Goal: Task Accomplishment & Management: Use online tool/utility

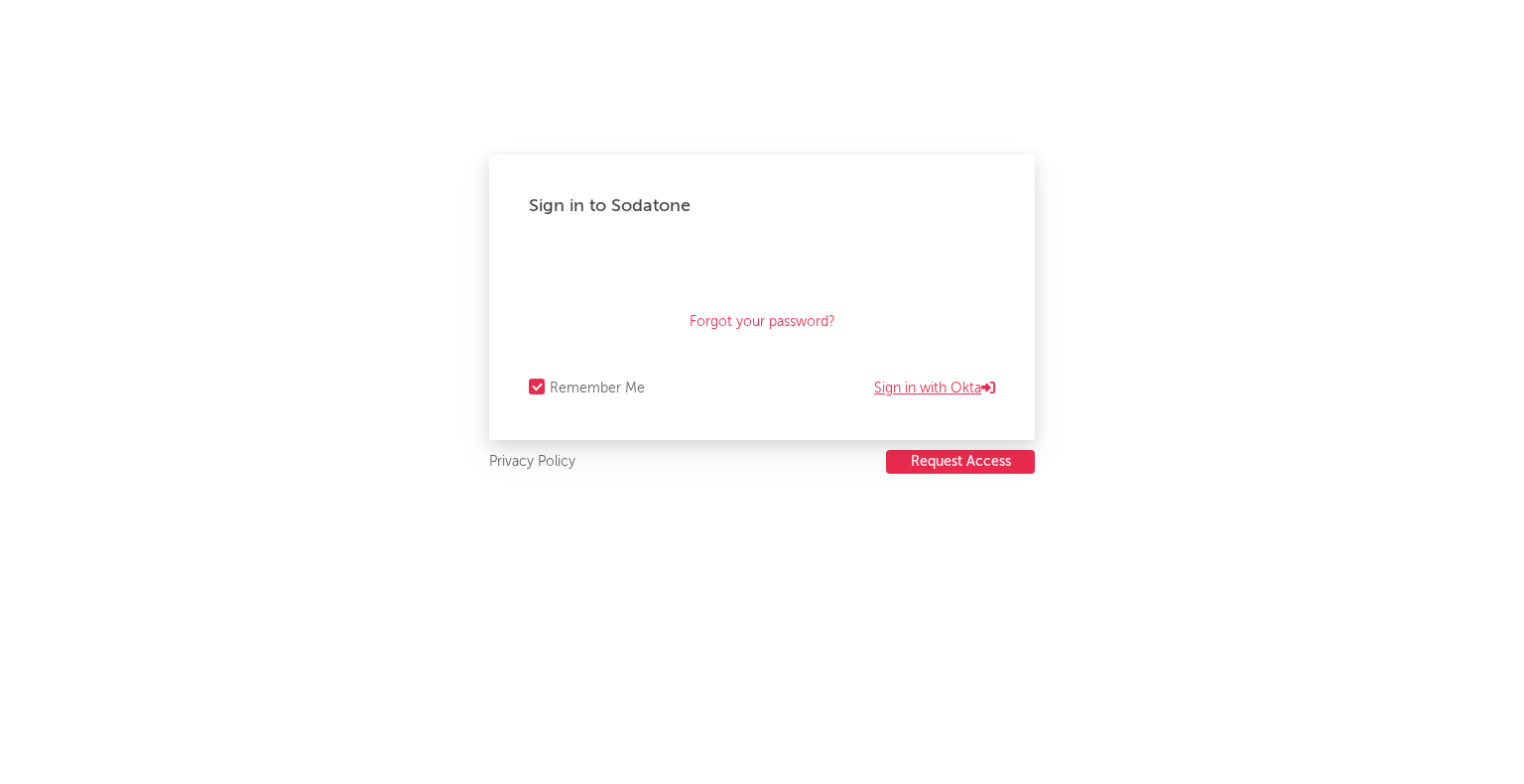
click at [944, 389] on link "Sign in with Okta" at bounding box center [934, 389] width 121 height 24
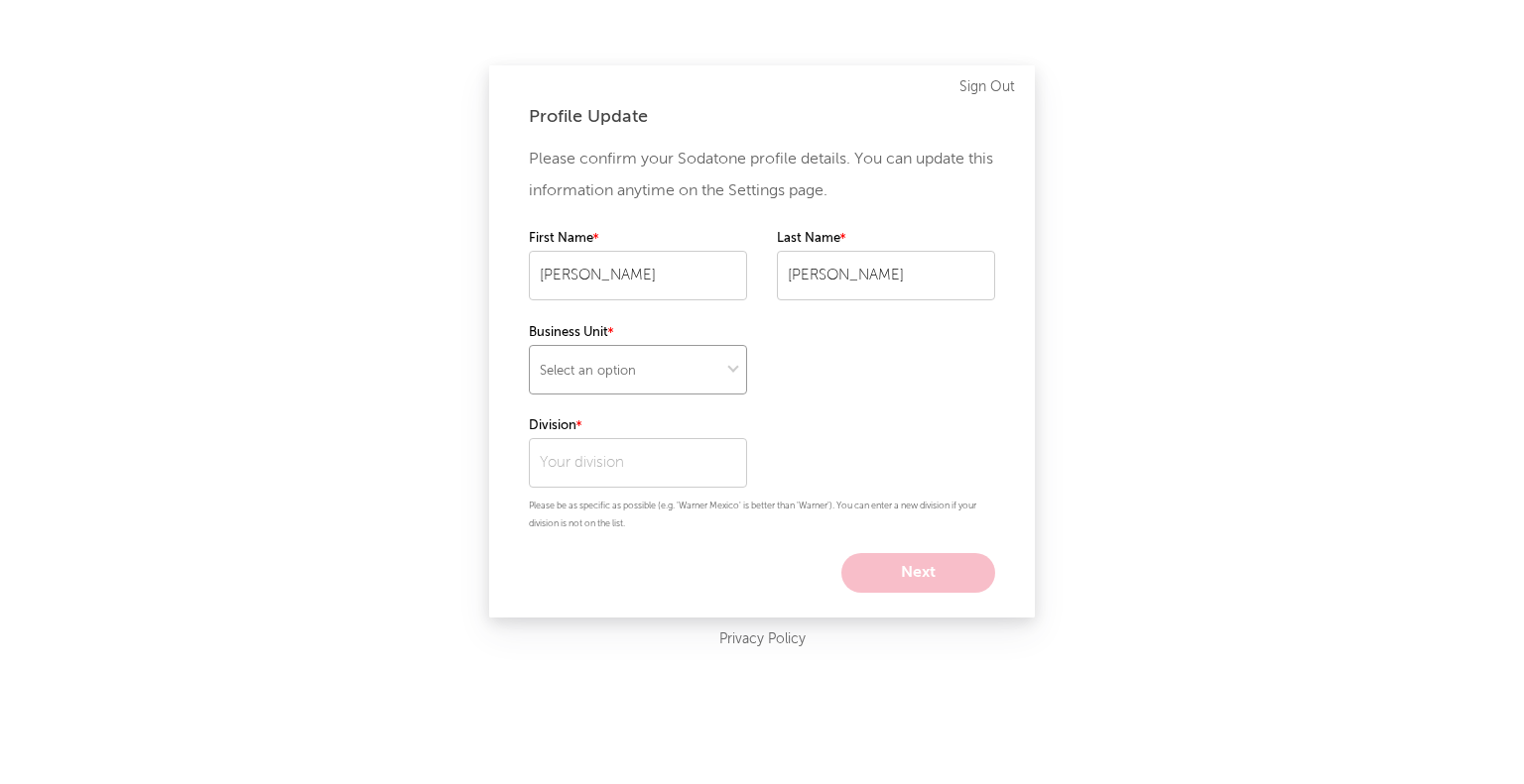
click at [654, 374] on select "Select an option" at bounding box center [638, 370] width 218 height 50
select select "recorded_music"
click at [529, 345] on select "Select an option" at bounding box center [638, 370] width 218 height 50
click at [658, 455] on input "text" at bounding box center [638, 463] width 218 height 50
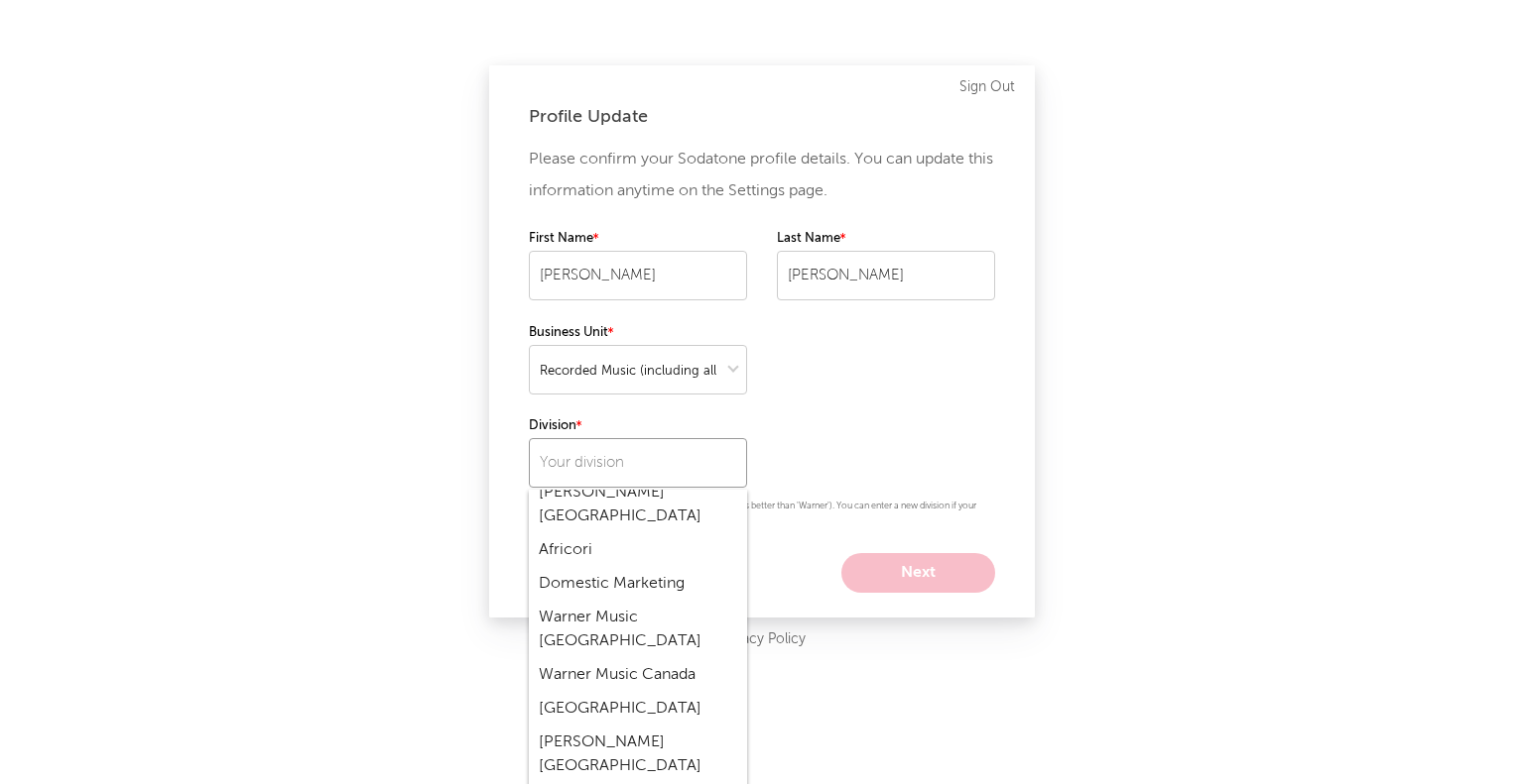
scroll to position [1156, 0]
click at [654, 598] on div "Warner Music [GEOGRAPHIC_DATA]" at bounding box center [638, 627] width 218 height 58
type input "Warner Music [GEOGRAPHIC_DATA]"
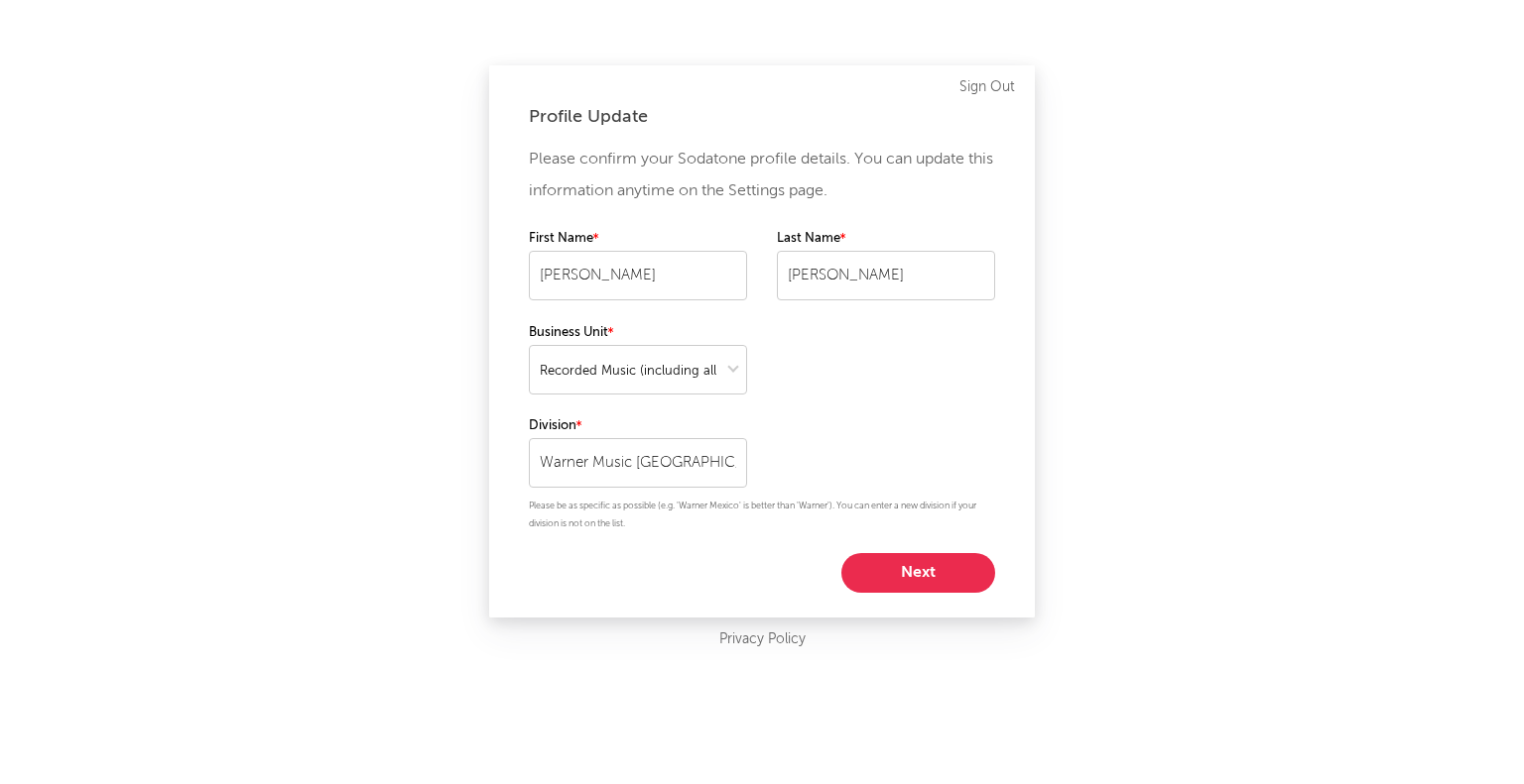
click at [880, 583] on button "Next" at bounding box center [917, 573] width 154 height 40
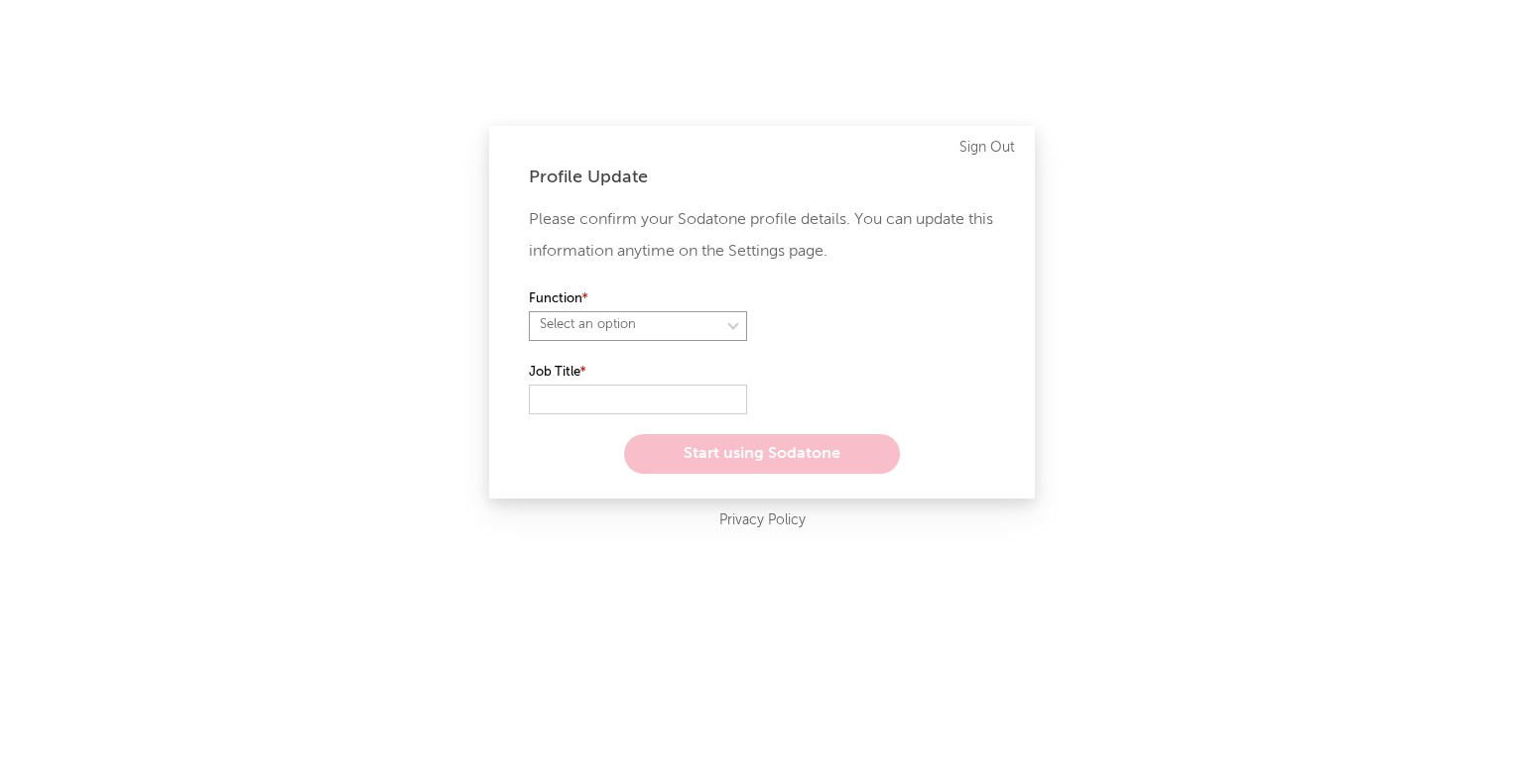
click at [696, 321] on select "Select an option" at bounding box center [638, 327] width 218 height 30
select select "marketing"
click at [529, 312] on select "Select an option" at bounding box center [638, 327] width 218 height 30
click at [630, 392] on input "text" at bounding box center [638, 400] width 218 height 30
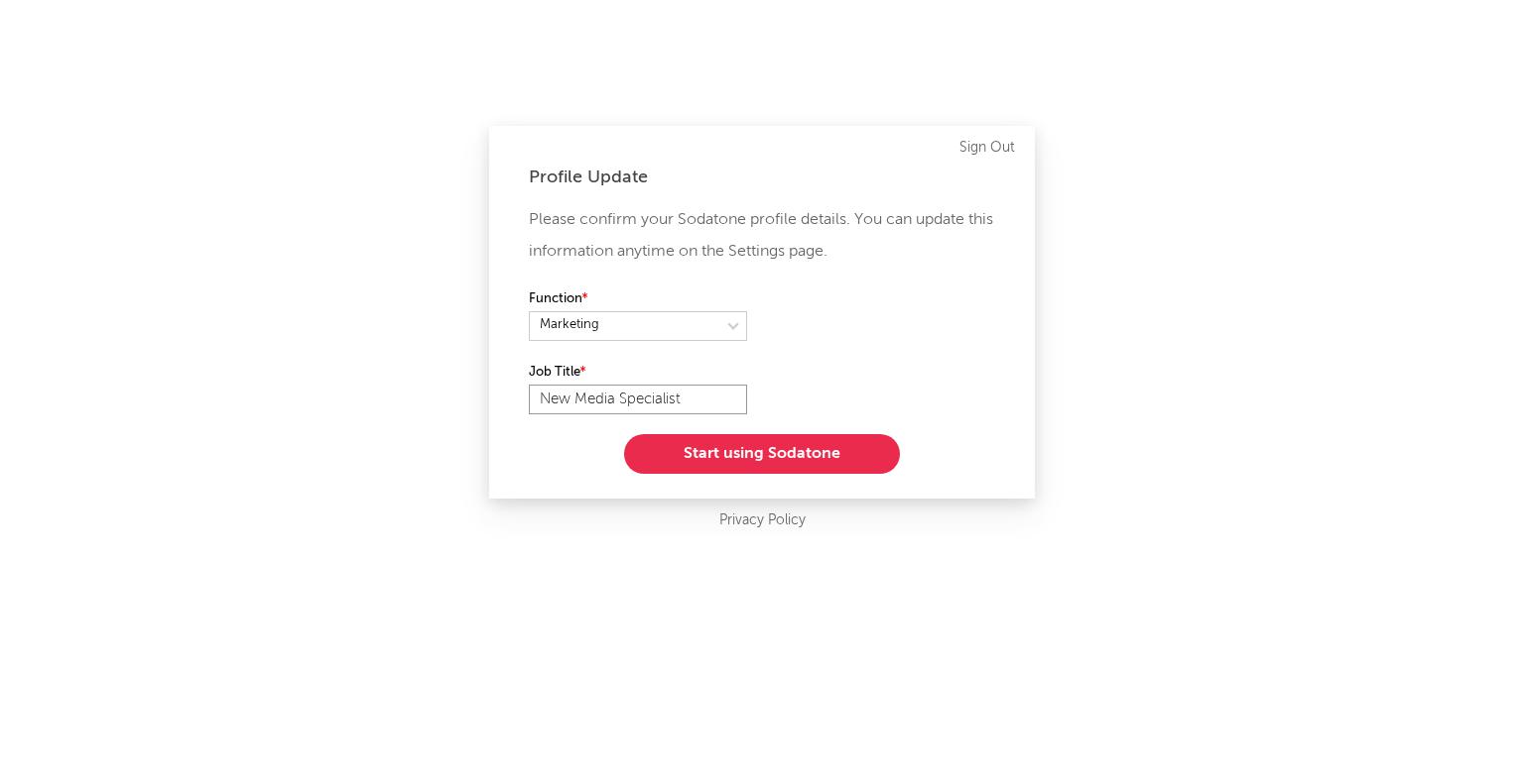
type input "New Media Specialist"
click at [731, 445] on button "Start using Sodatone" at bounding box center [762, 455] width 276 height 40
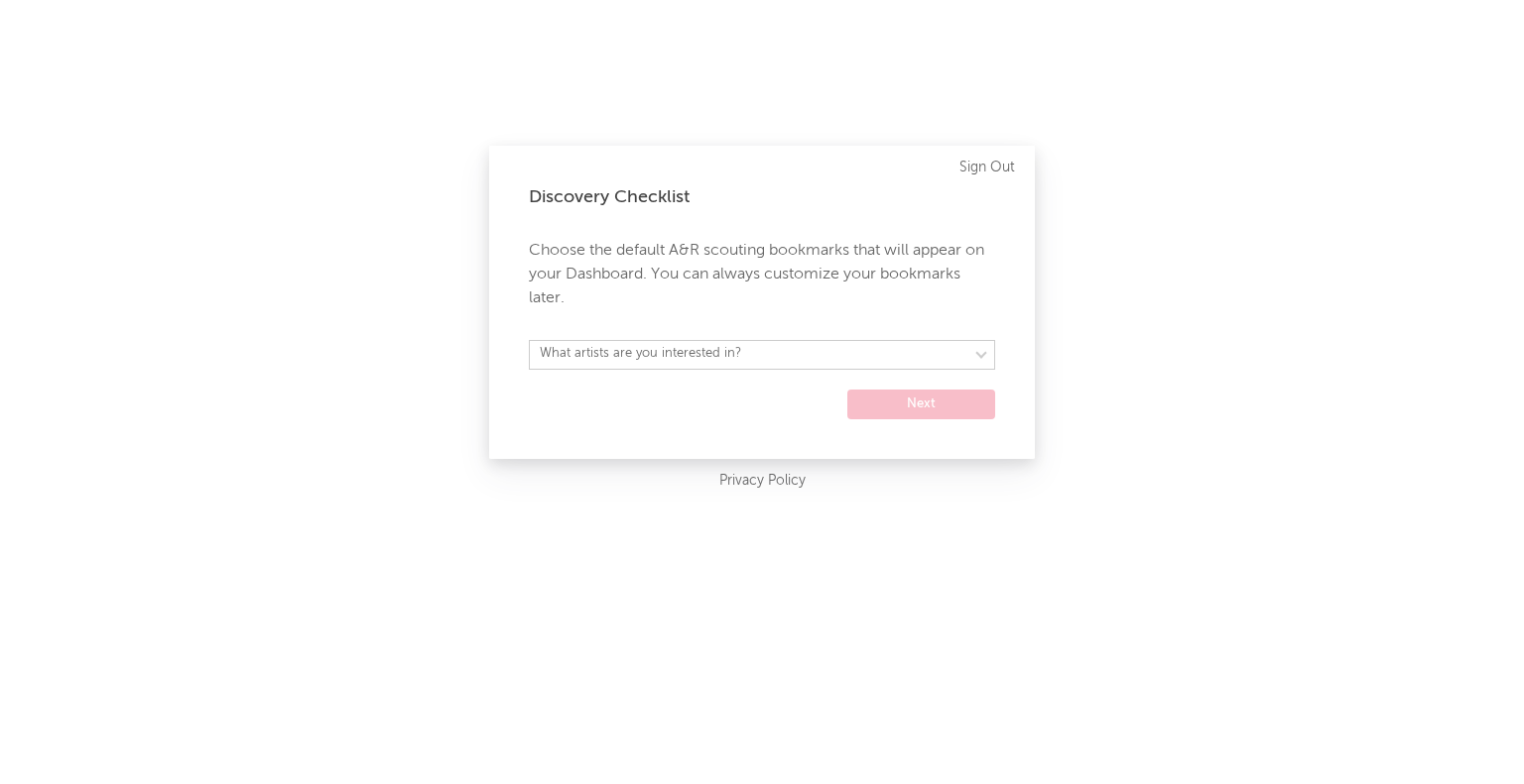
click at [786, 370] on form "What artists are you interested in? [GEOGRAPHIC_DATA] [GEOGRAPHIC_DATA] General…" at bounding box center [762, 380] width 467 height 79
click at [808, 355] on select "What artists are you interested in? [GEOGRAPHIC_DATA] [GEOGRAPHIC_DATA] General…" at bounding box center [762, 355] width 467 height 30
select select "34"
click at [529, 340] on select "What artists are you interested in? Argentina Asia General Australia Austria Be…" at bounding box center [762, 355] width 467 height 30
click at [926, 400] on button "Next" at bounding box center [920, 405] width 148 height 30
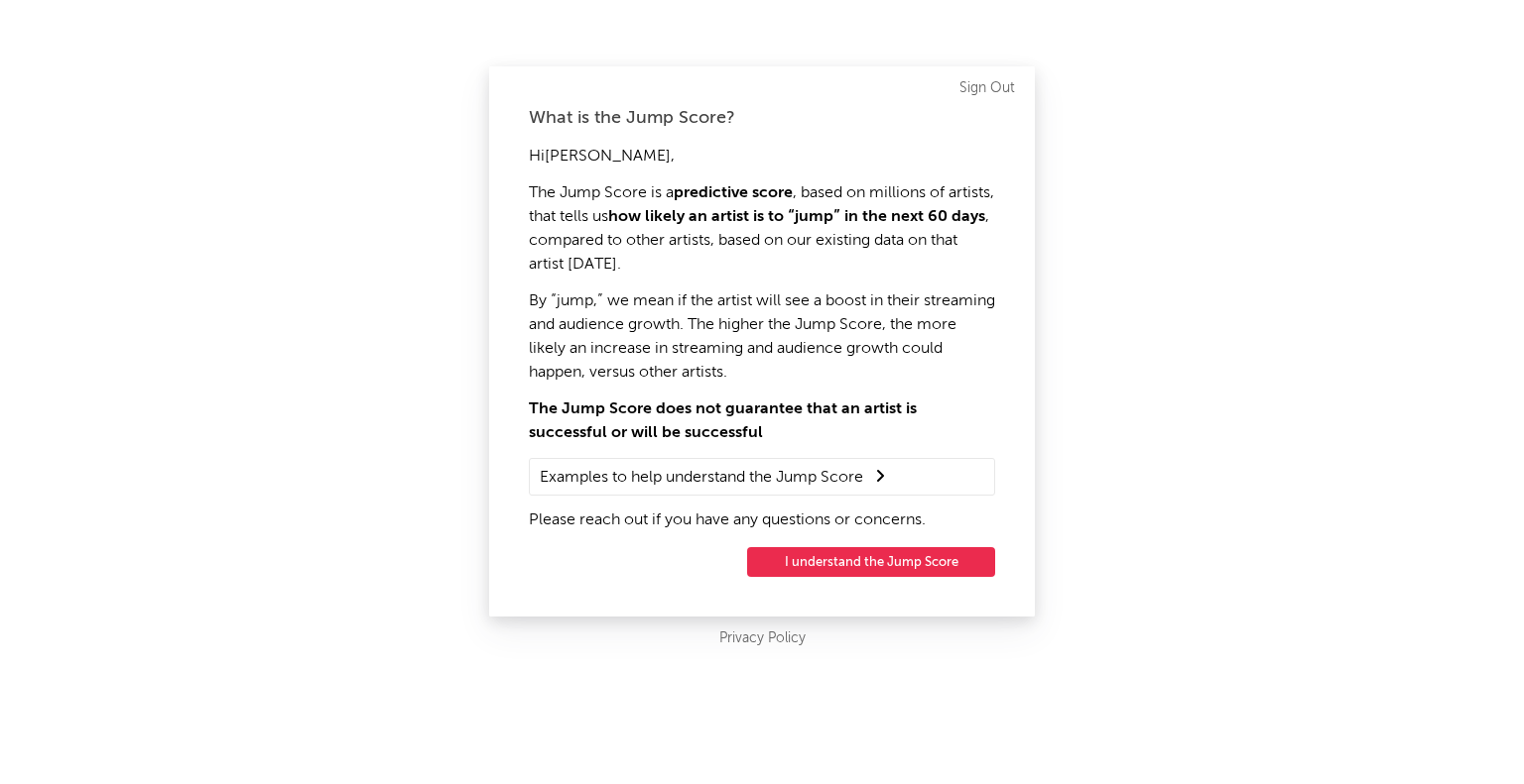
click at [837, 566] on button "I understand the Jump Score" at bounding box center [871, 562] width 248 height 30
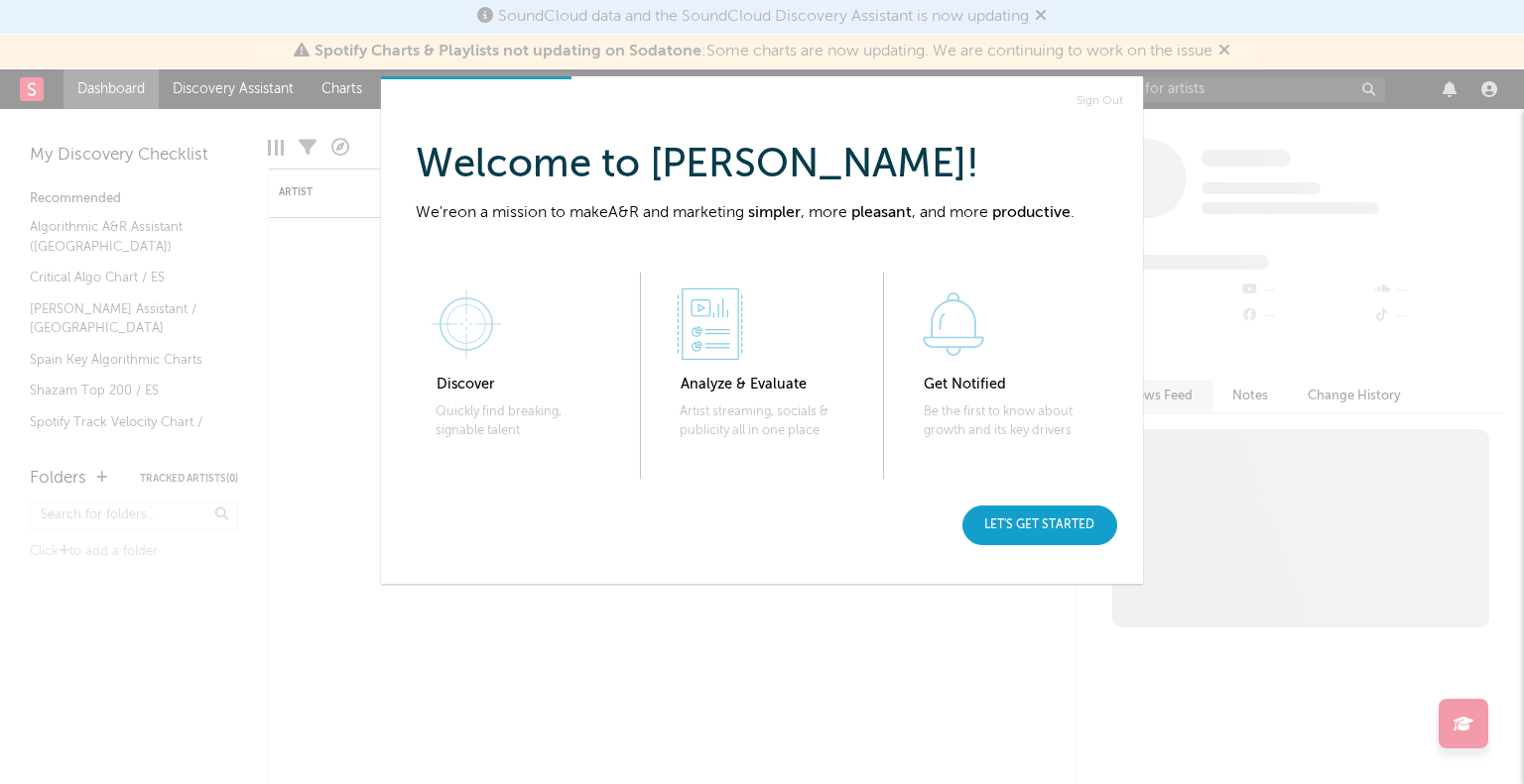
click at [1064, 507] on div "Let's get started" at bounding box center [1039, 526] width 155 height 40
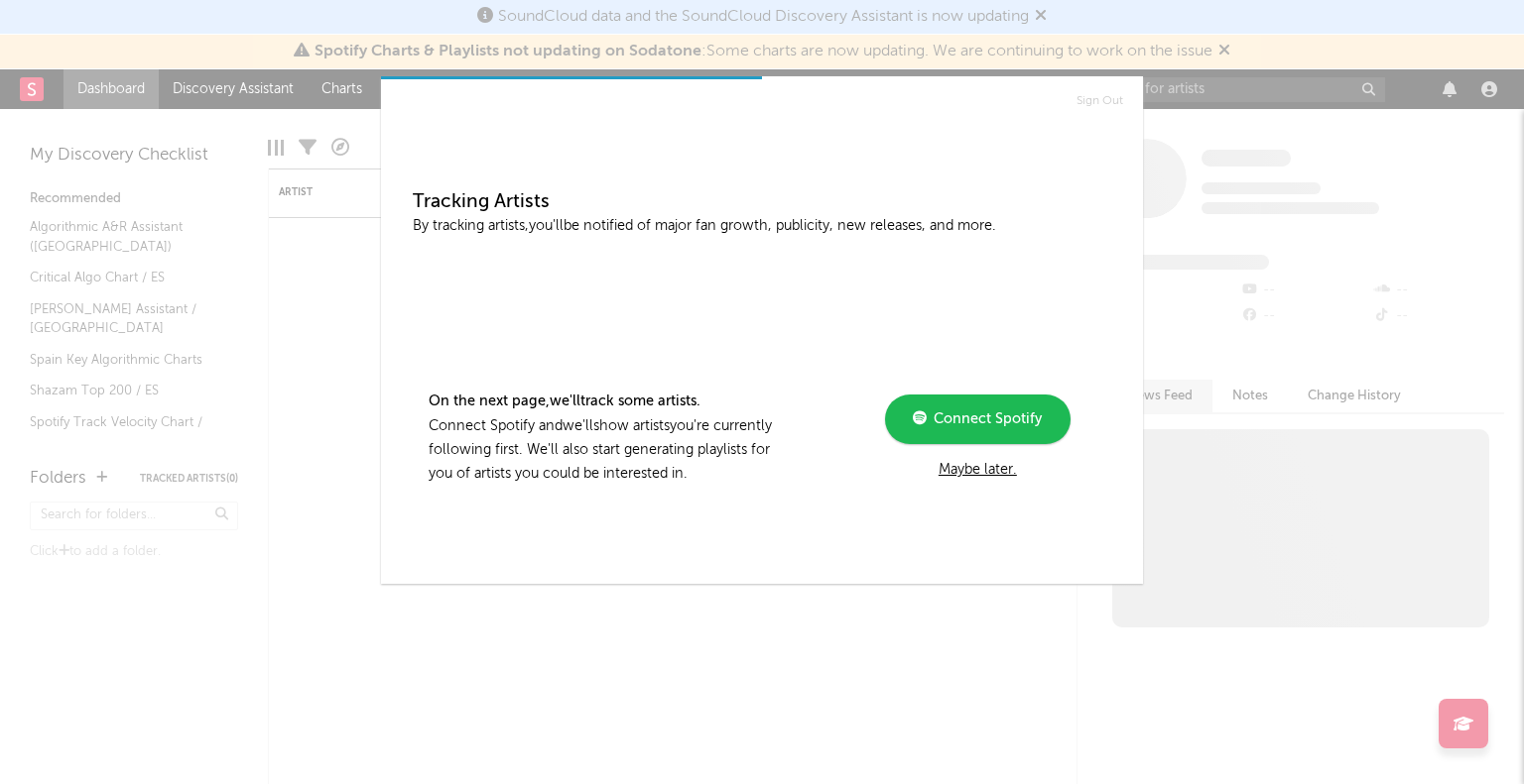
click at [987, 474] on div "Maybe later." at bounding box center [977, 470] width 267 height 24
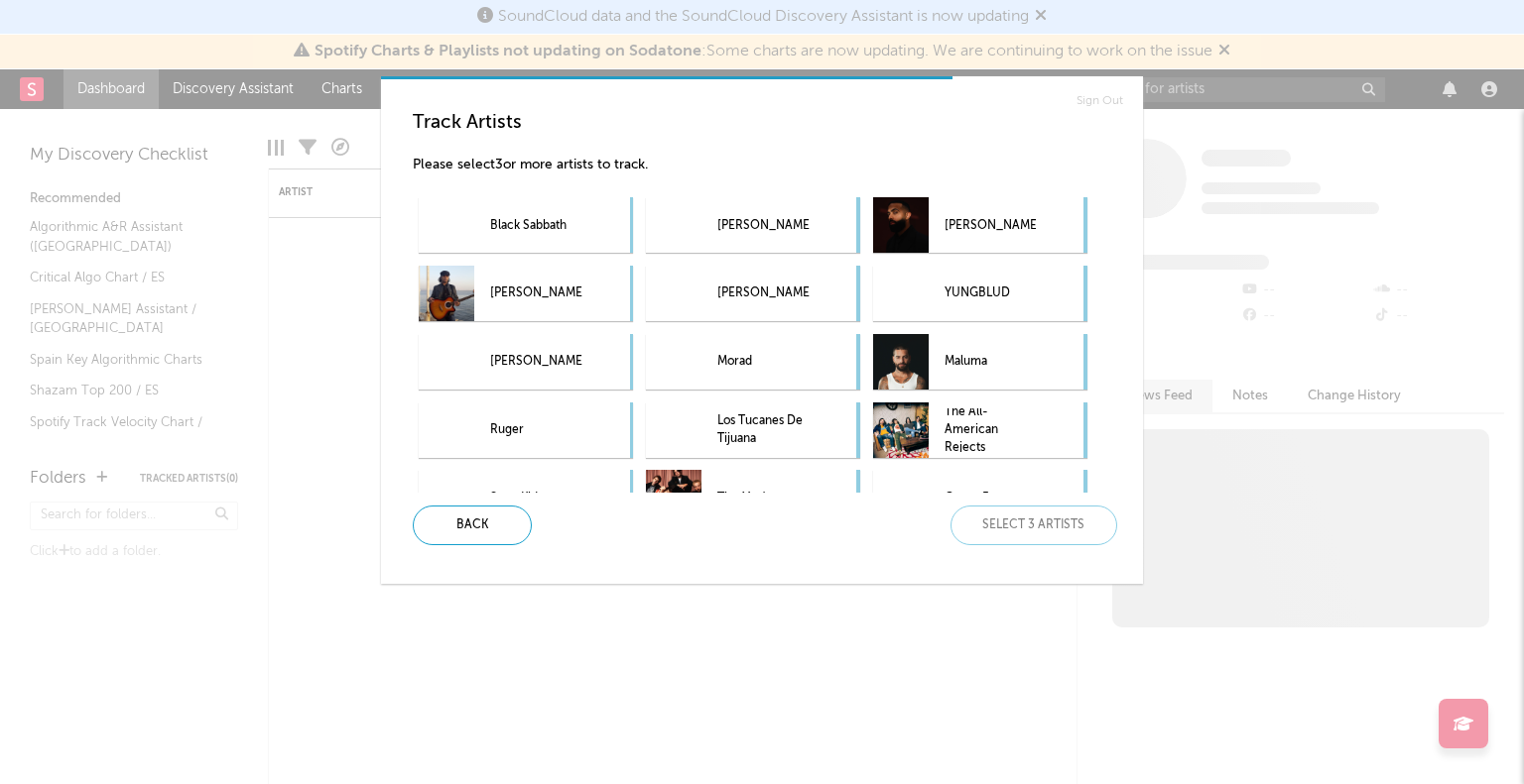
scroll to position [107, 0]
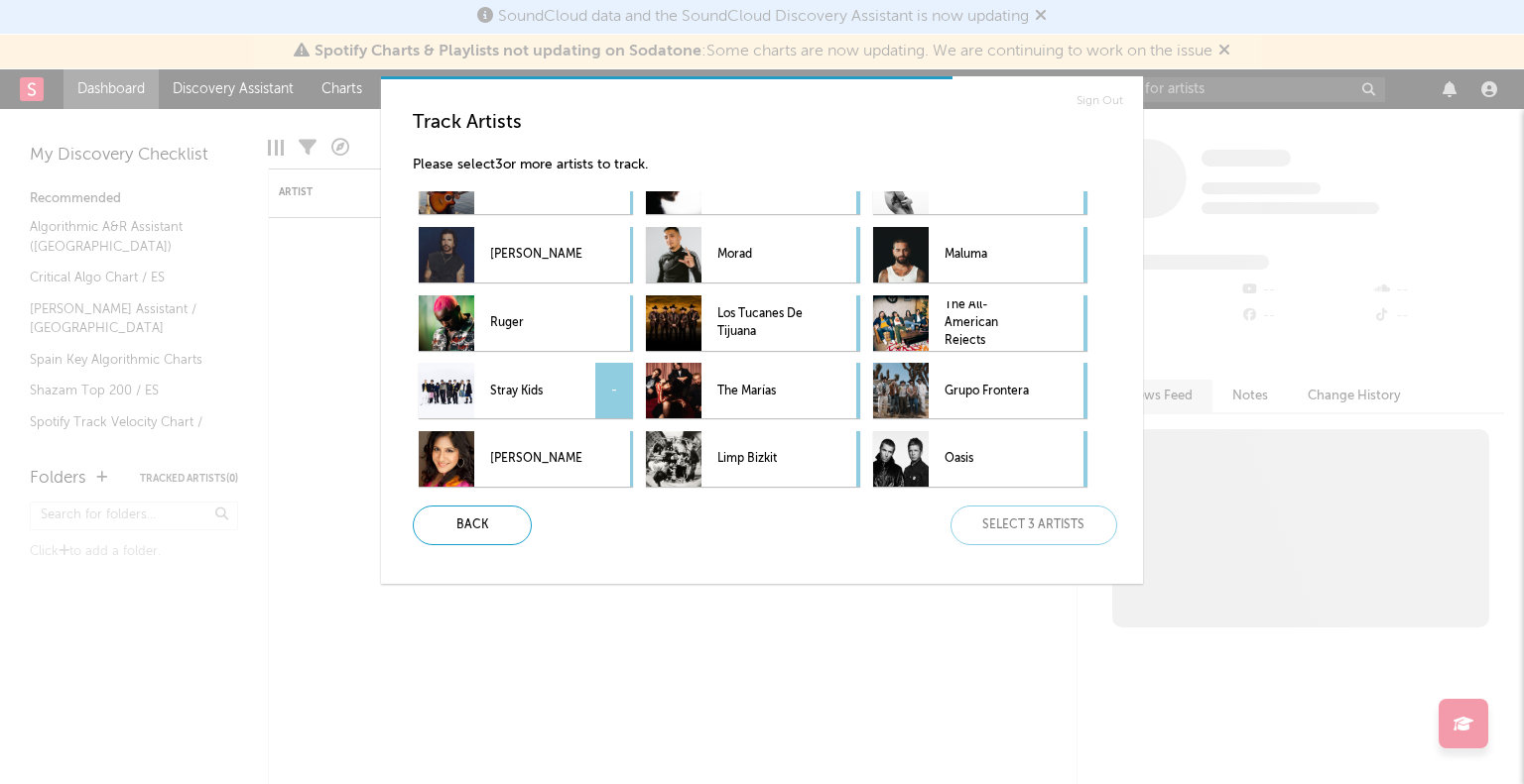
click at [559, 397] on p "Stray Kids" at bounding box center [536, 391] width 91 height 45
click at [571, 391] on p "Stray Kids" at bounding box center [536, 391] width 91 height 45
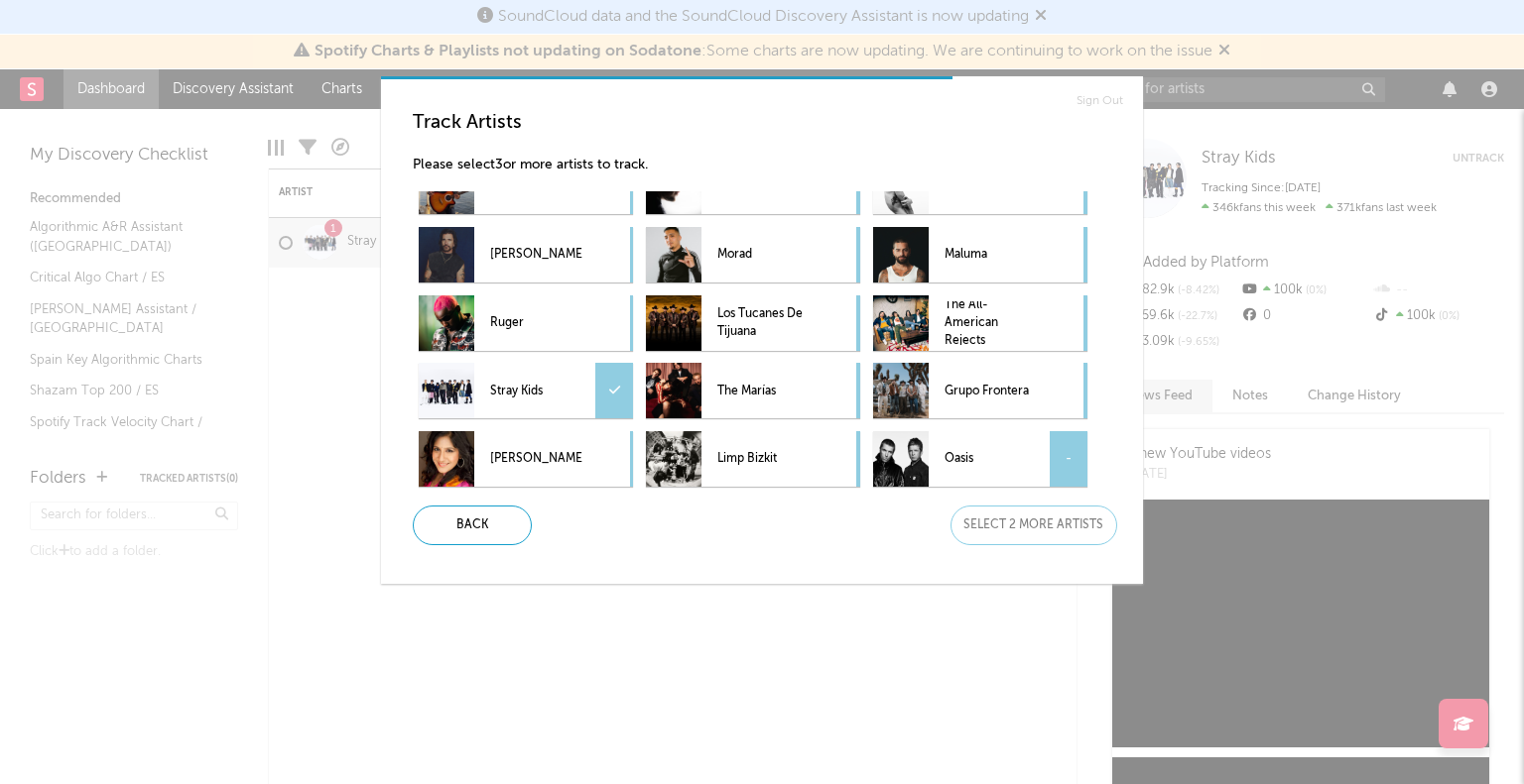
click at [924, 444] on div at bounding box center [901, 459] width 56 height 56
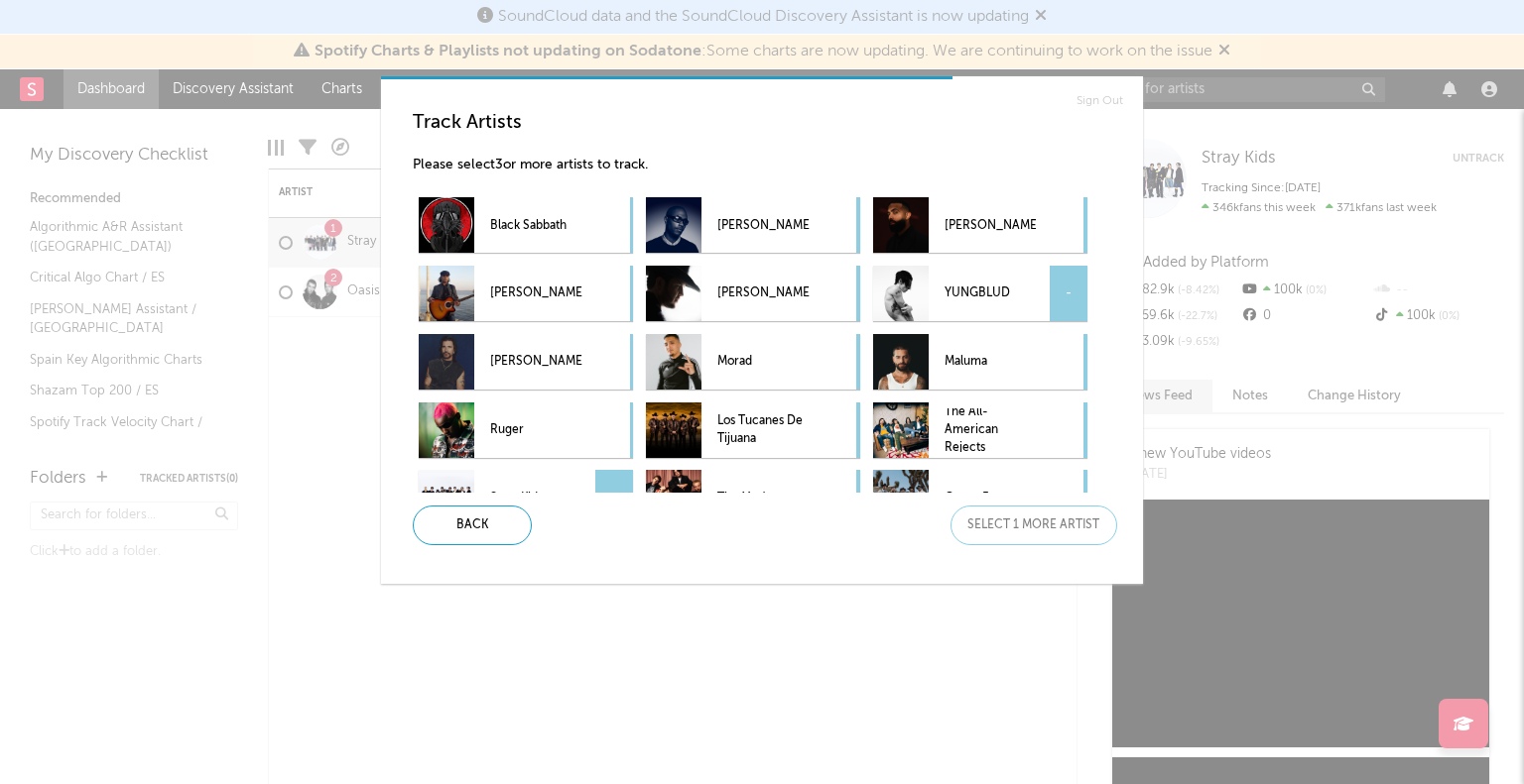
click at [994, 295] on p "YUNGBLUD" at bounding box center [990, 294] width 91 height 45
click at [1023, 527] on div "Next" at bounding box center [1034, 526] width 167 height 40
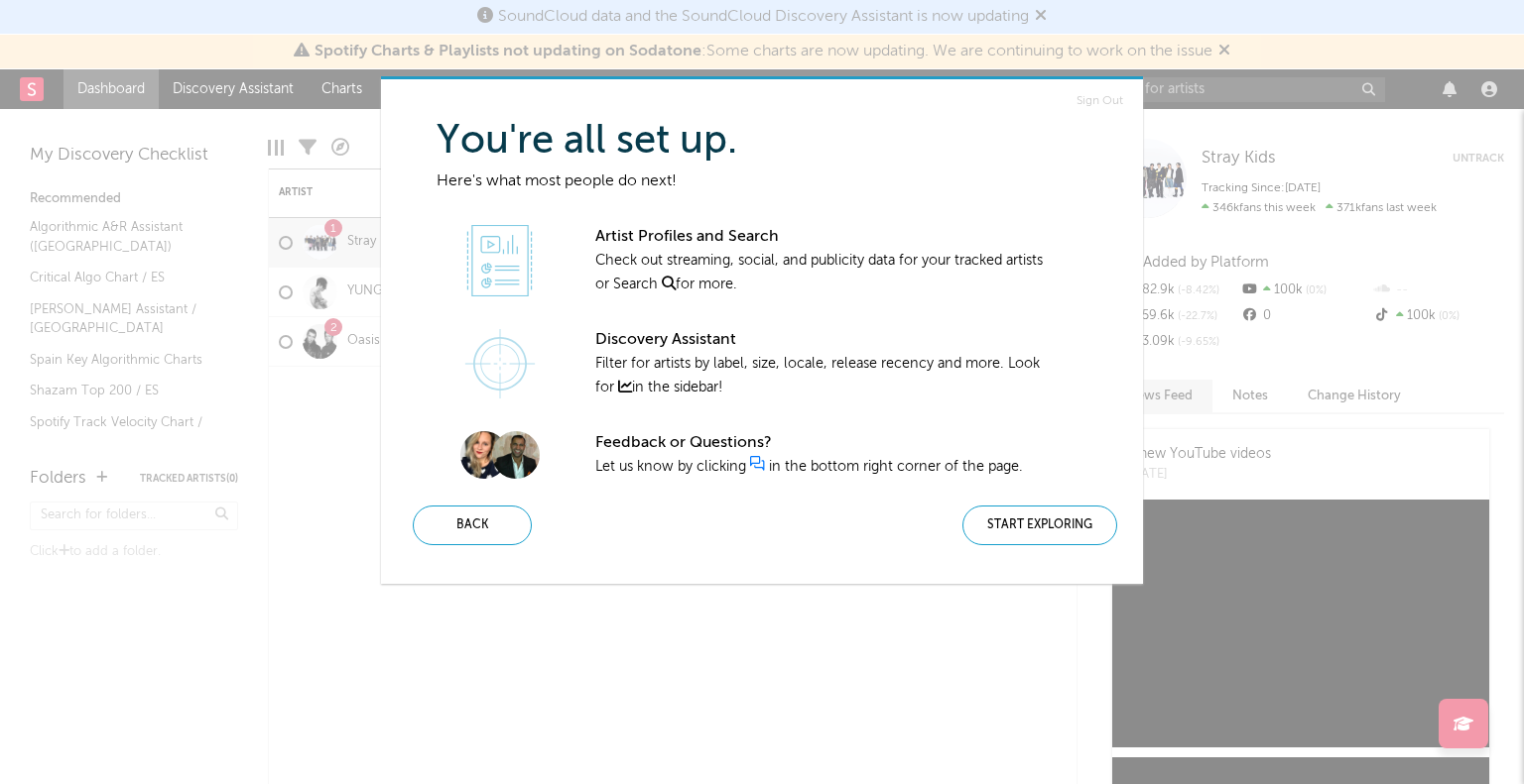
click at [1023, 527] on div "Start Exploring" at bounding box center [1039, 526] width 155 height 40
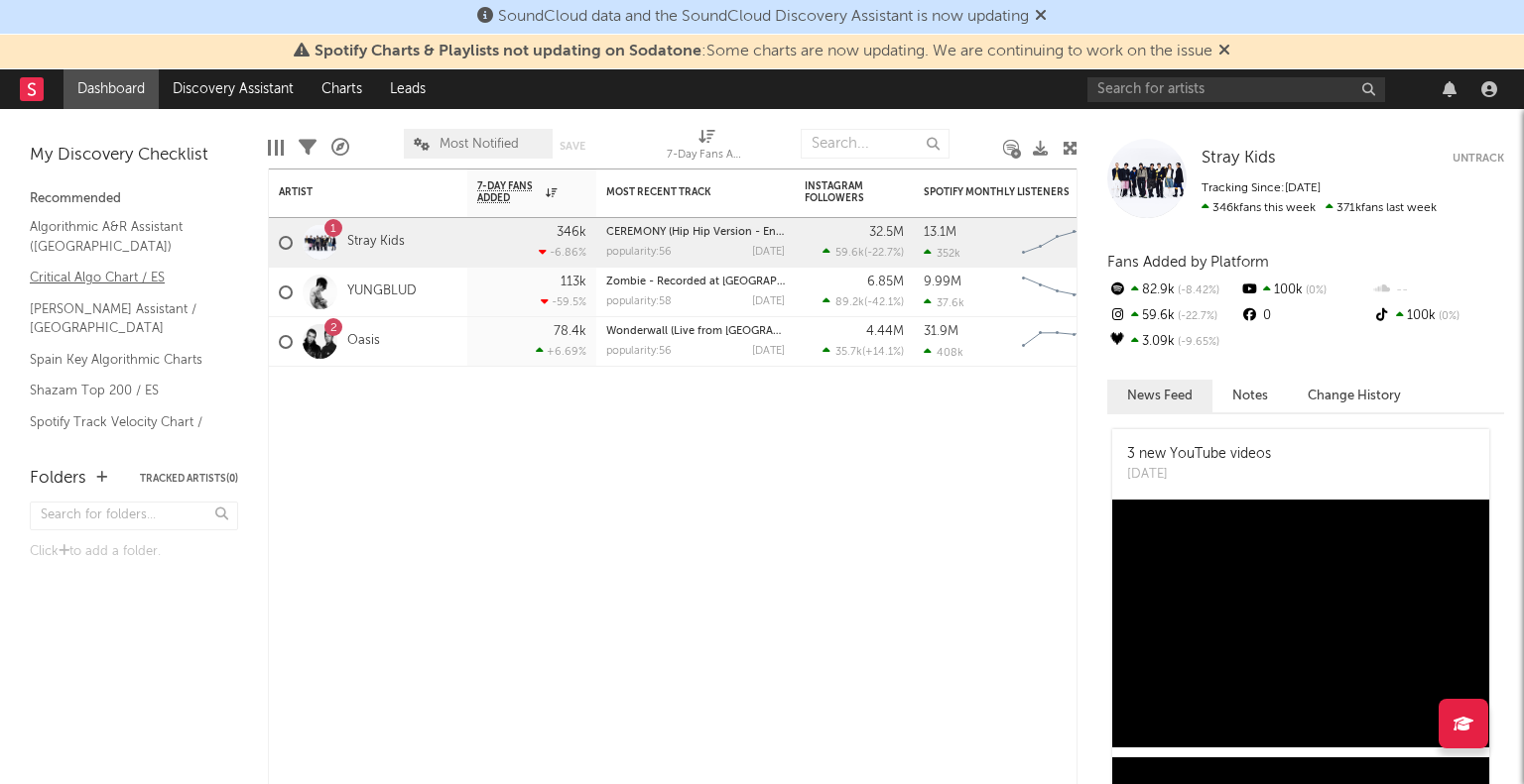
click at [121, 285] on link "Critical Algo Chart / ES" at bounding box center [124, 278] width 189 height 22
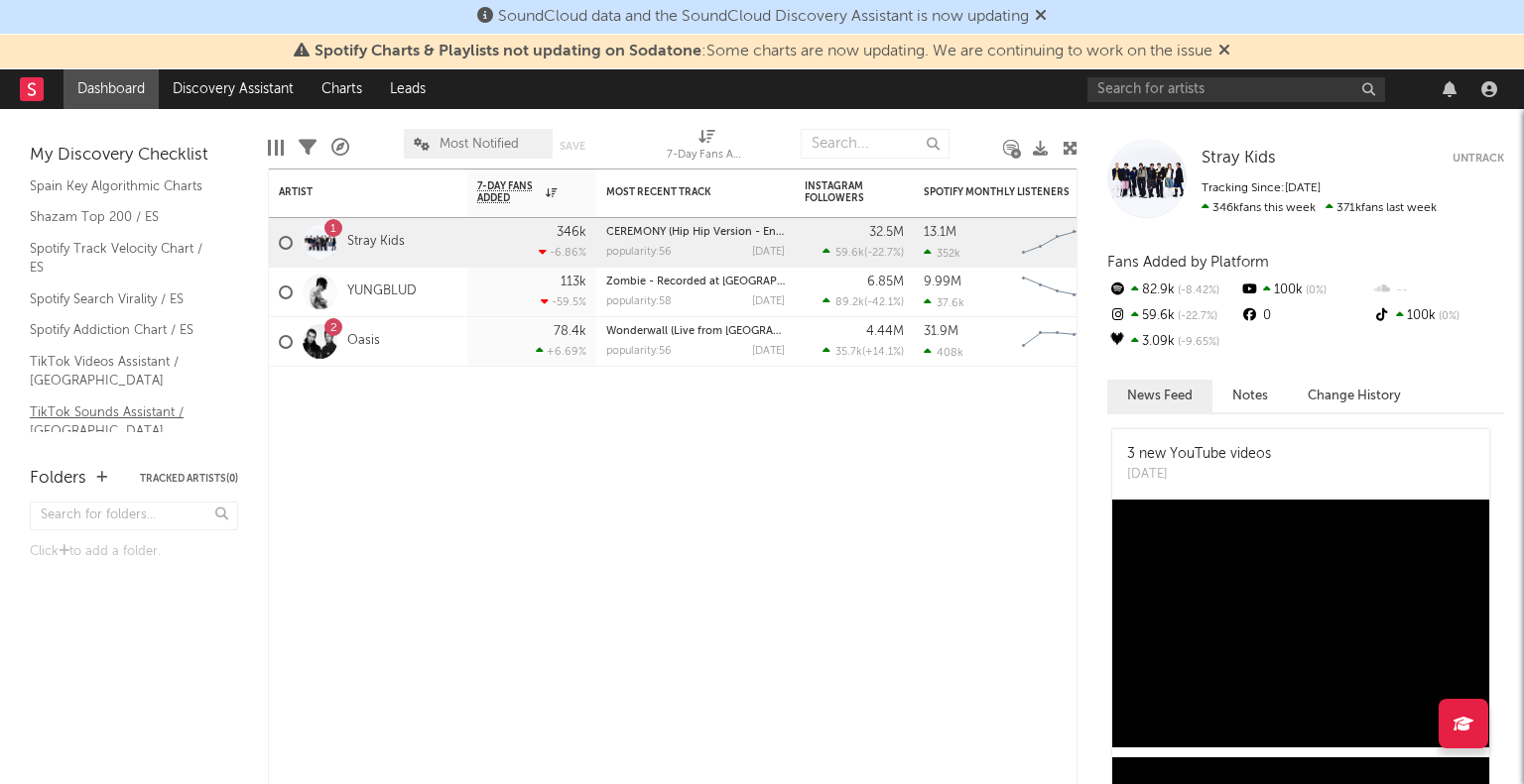
click at [116, 408] on link "TikTok Sounds Assistant / Spain" at bounding box center [124, 422] width 189 height 41
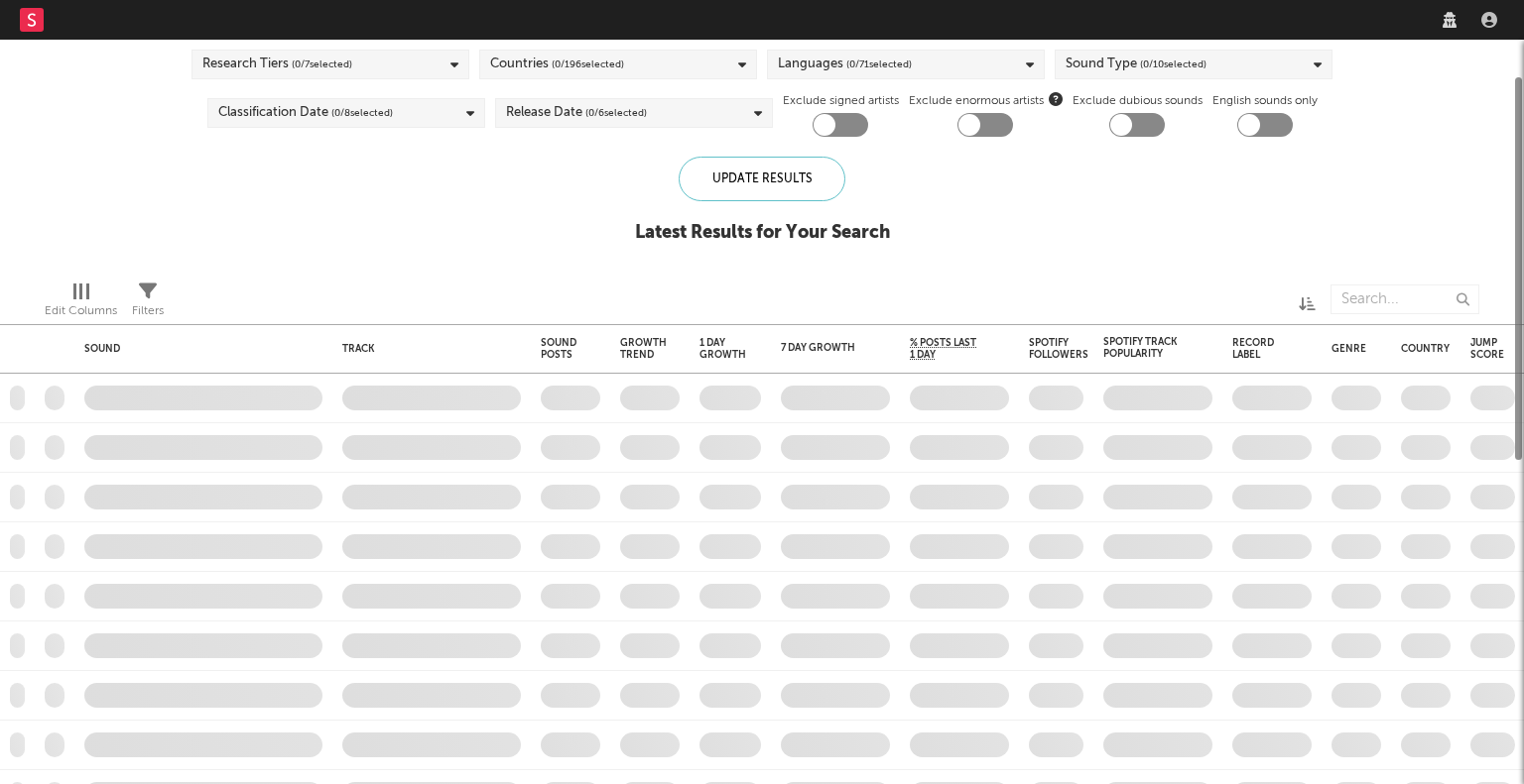
checkbox input "true"
